Goal: Information Seeking & Learning: Learn about a topic

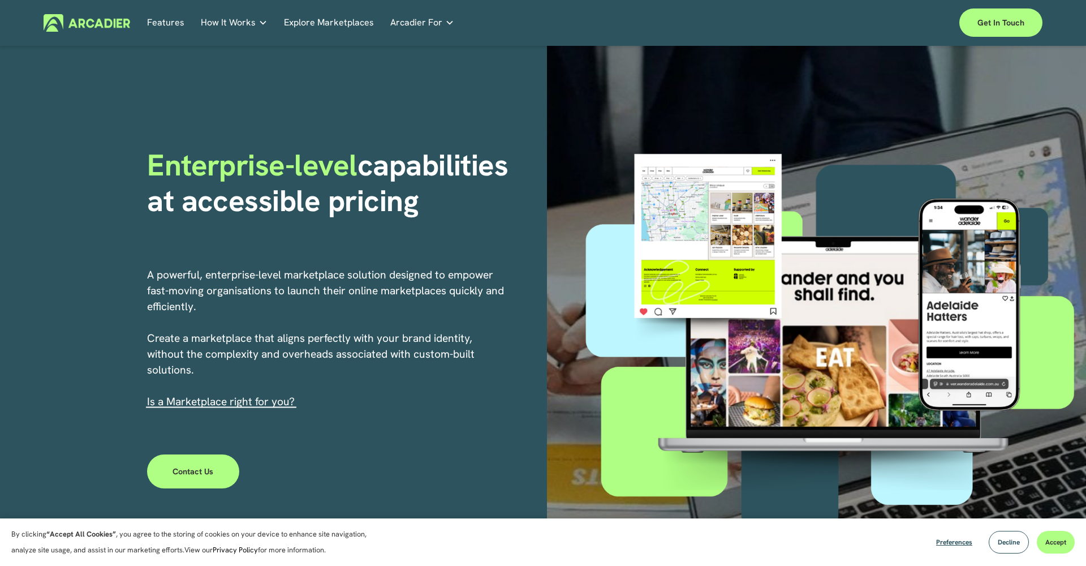
click at [340, 19] on link "Explore Marketplaces" at bounding box center [329, 23] width 90 height 18
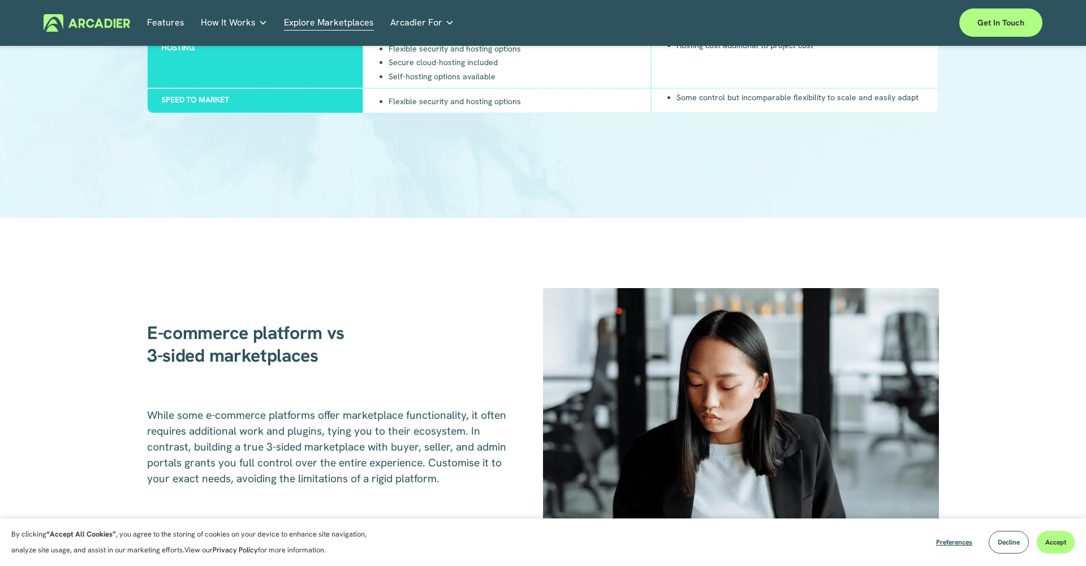
scroll to position [925, 0]
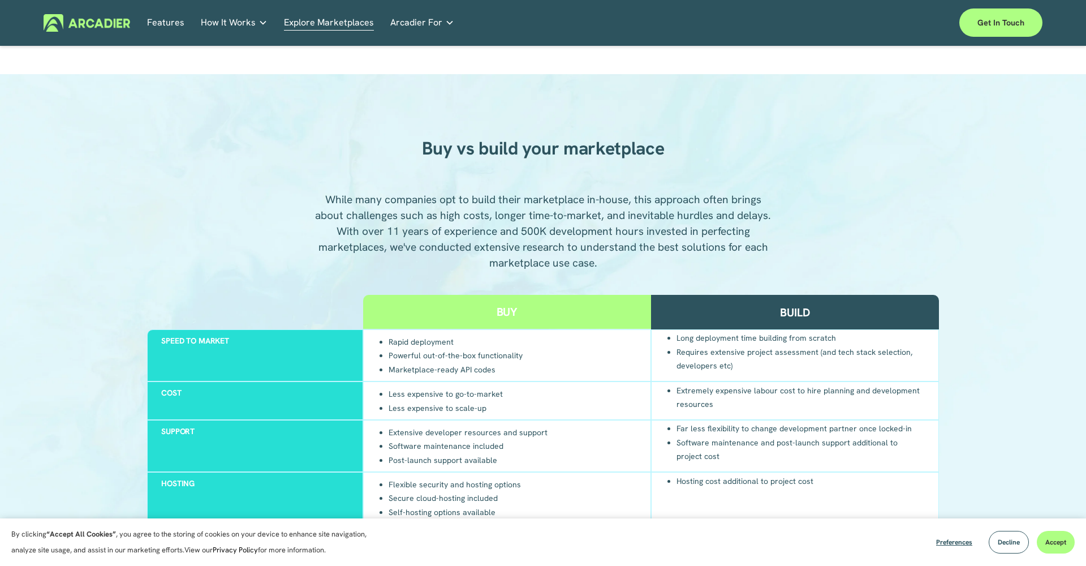
click at [0, 0] on link "Real Estate Whether you sell or rent out real estate, our marketplace tech seam…" at bounding box center [0, 0] width 0 height 0
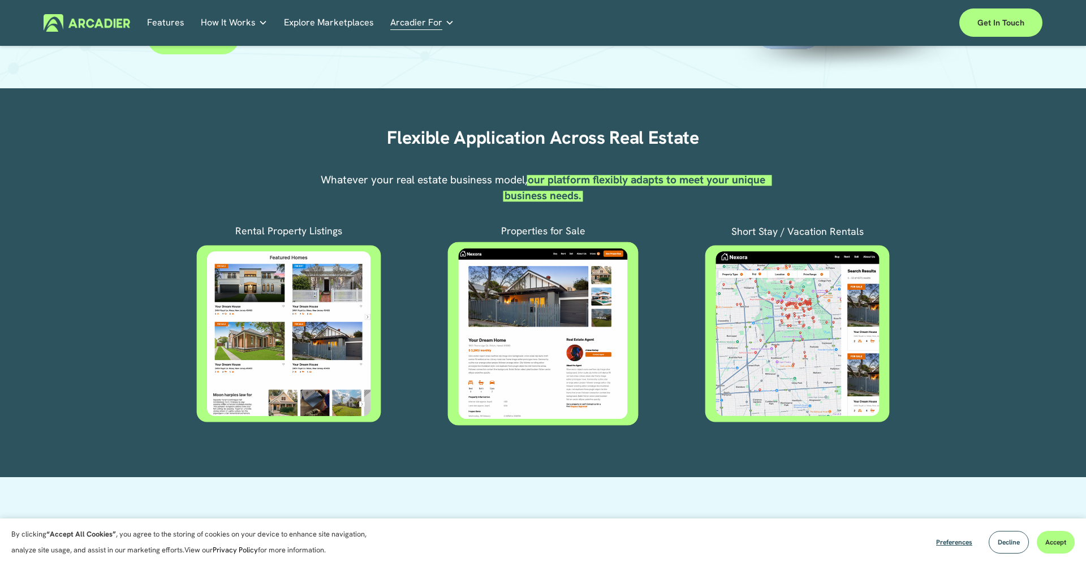
scroll to position [372, 0]
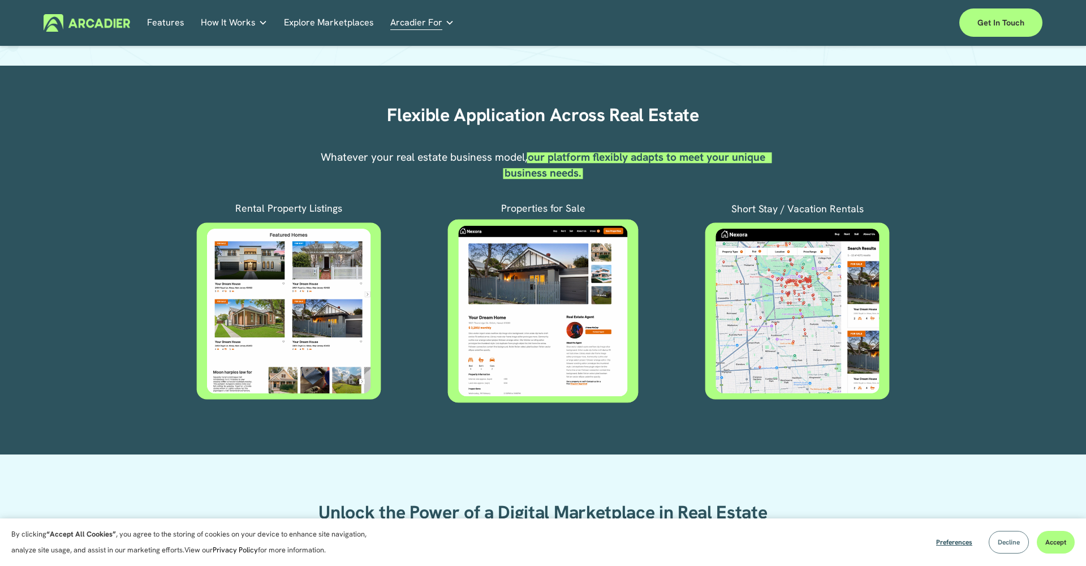
click at [997, 550] on button "Decline" at bounding box center [1009, 542] width 40 height 23
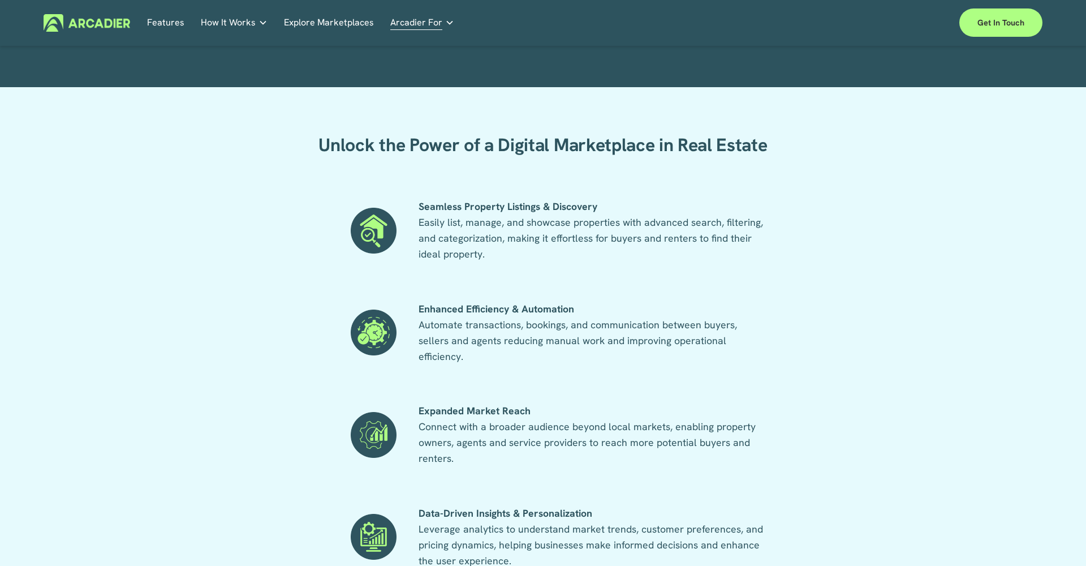
scroll to position [540, 0]
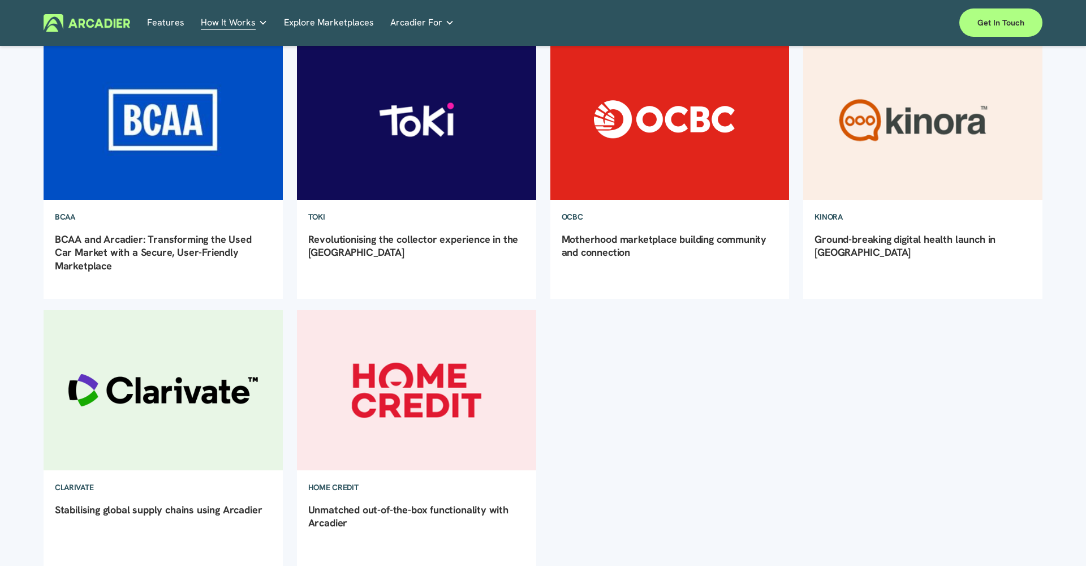
scroll to position [163, 0]
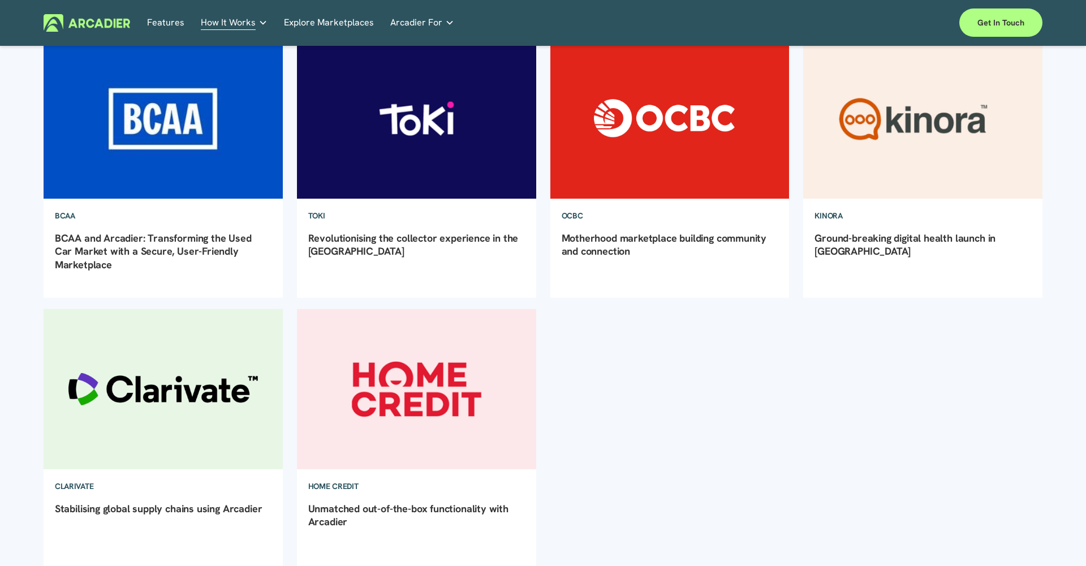
click at [353, 235] on link "Revolutionising the collector experience in the Philippines" at bounding box center [413, 244] width 210 height 26
click at [572, 211] on link "OCBC" at bounding box center [572, 215] width 44 height 33
click at [822, 247] on link "Ground-breaking digital health launch in [GEOGRAPHIC_DATA]" at bounding box center [904, 244] width 181 height 26
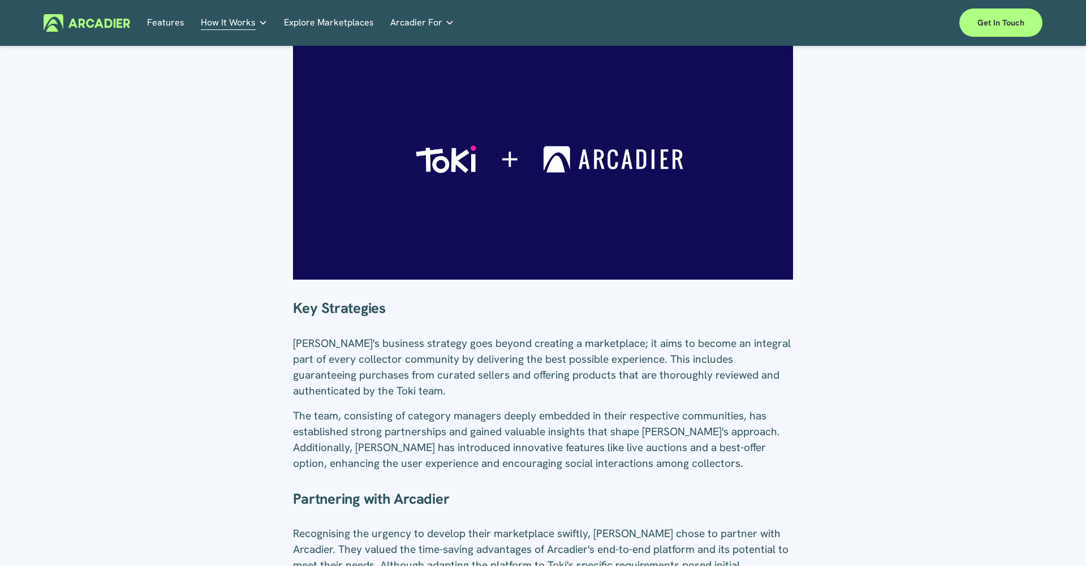
scroll to position [660, 0]
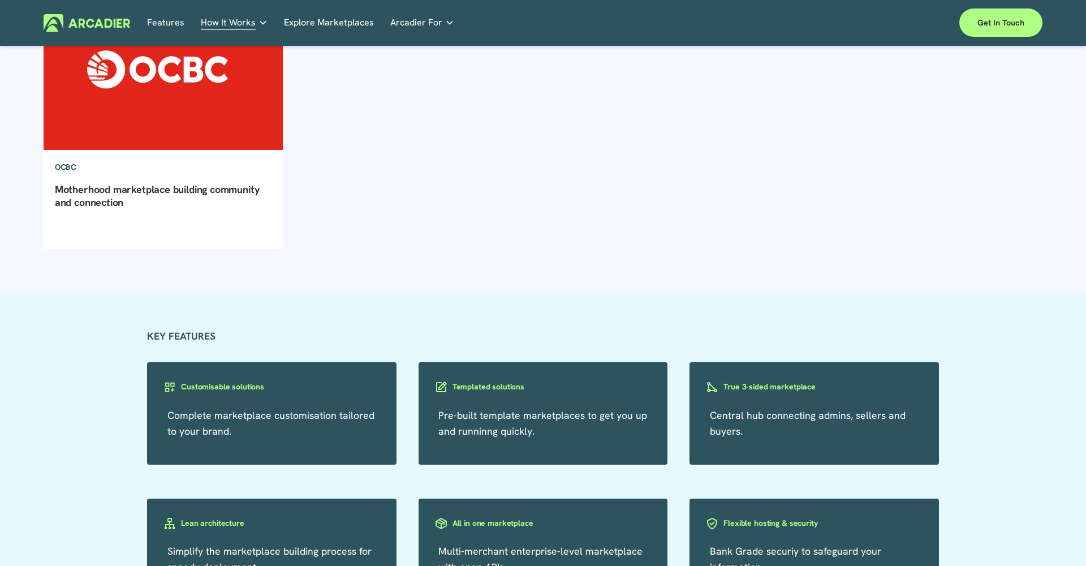
scroll to position [41, 0]
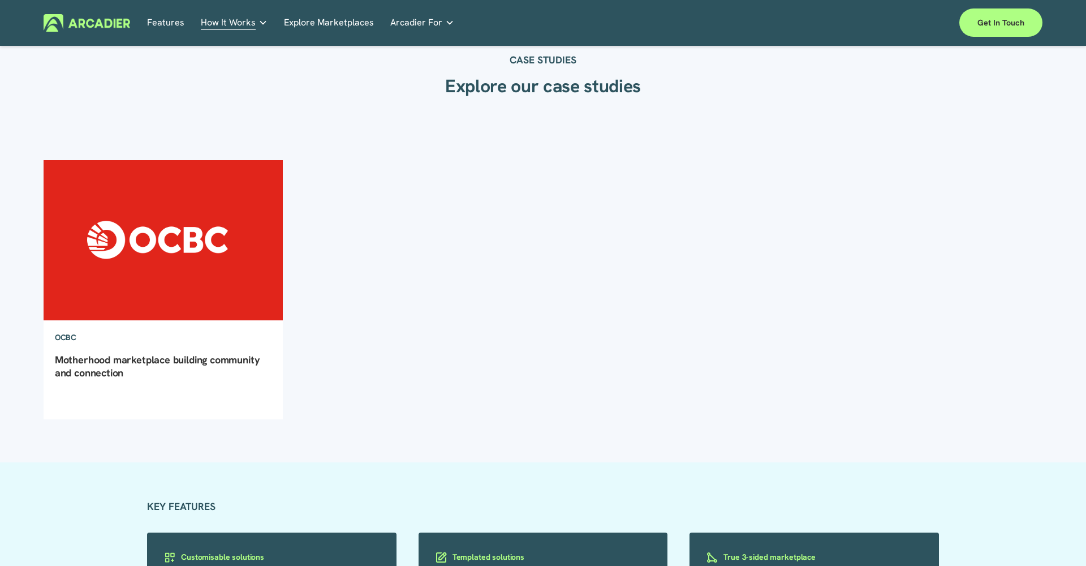
click at [129, 375] on h1 "Motherhood marketplace building community and connection" at bounding box center [163, 372] width 239 height 38
click at [129, 351] on div "OCBC Arcadier Marketing 22/7/24 OCBC Arcadier Marketing 22/7/24 Motherhood mark…" at bounding box center [163, 369] width 239 height 99
click at [129, 360] on link "Motherhood marketplace building community and connection" at bounding box center [157, 366] width 205 height 26
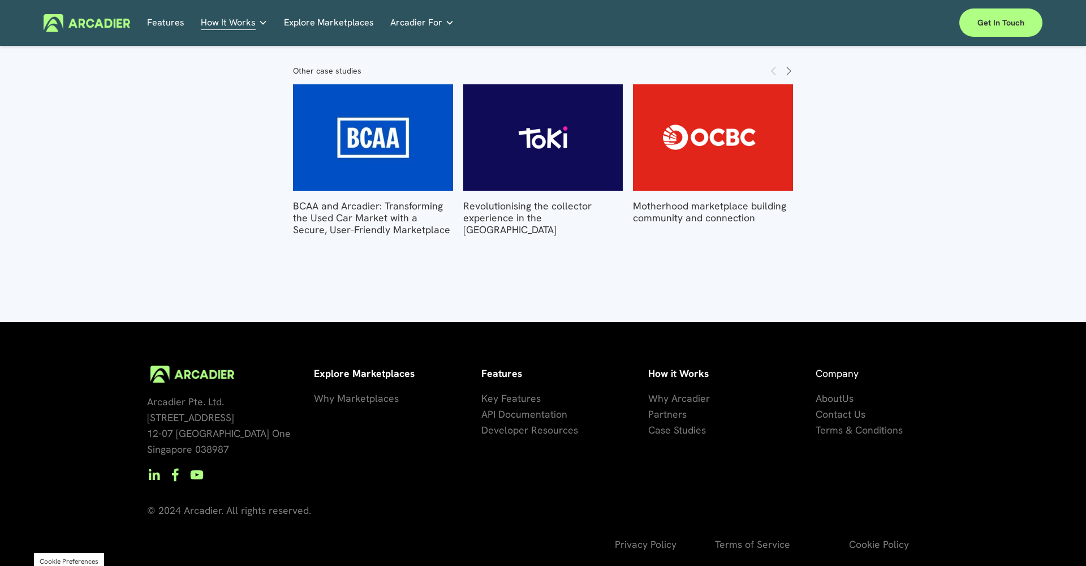
scroll to position [1348, 0]
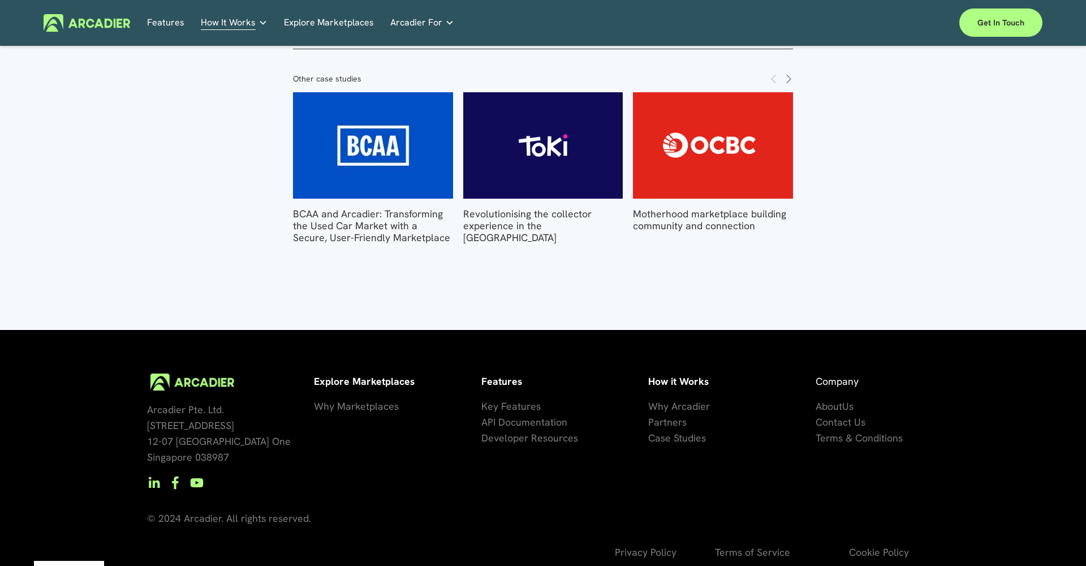
click at [408, 221] on link "BCAA and Arcadier: Transforming the Used Car Market with a Secure, User-Friendl…" at bounding box center [371, 225] width 157 height 37
